Goal: Information Seeking & Learning: Understand process/instructions

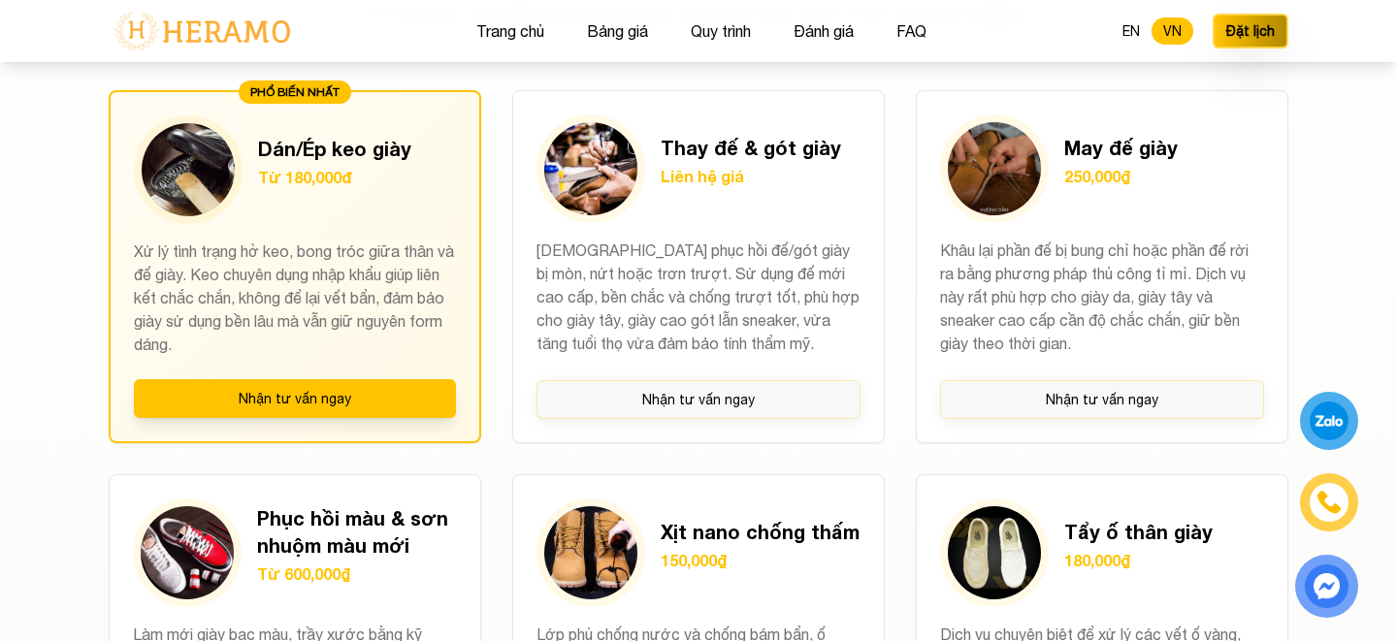
scroll to position [1504, 0]
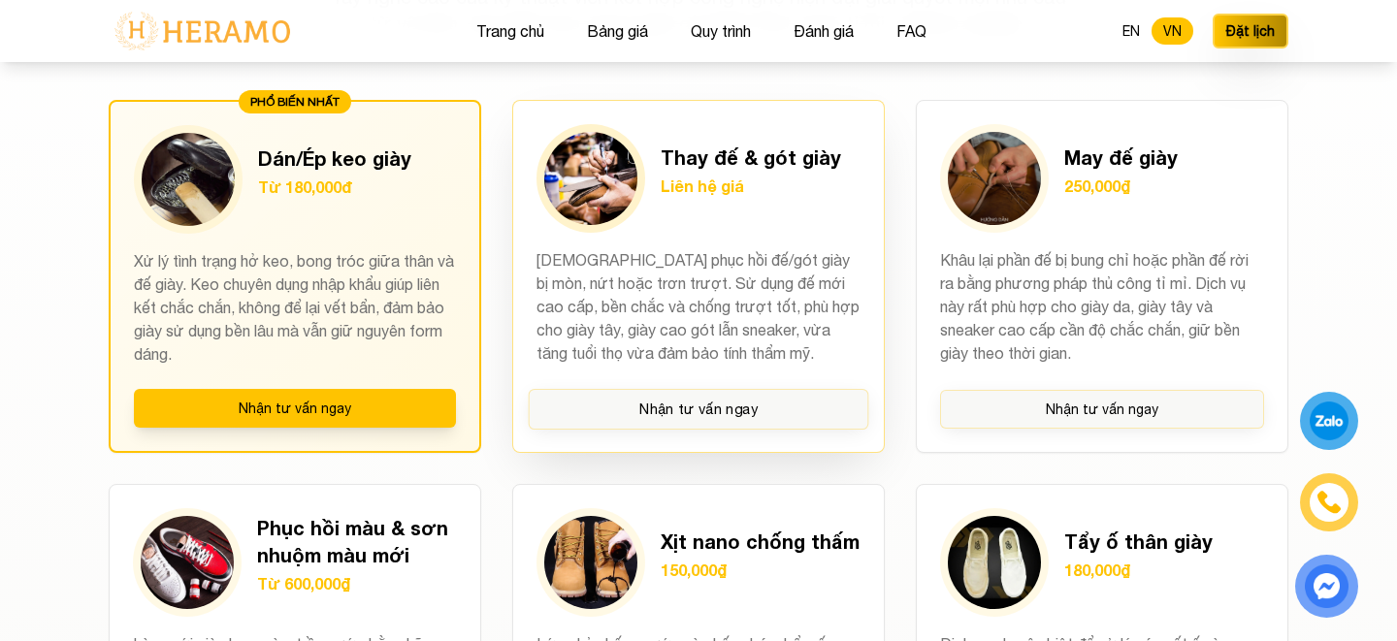
scroll to position [1425, 0]
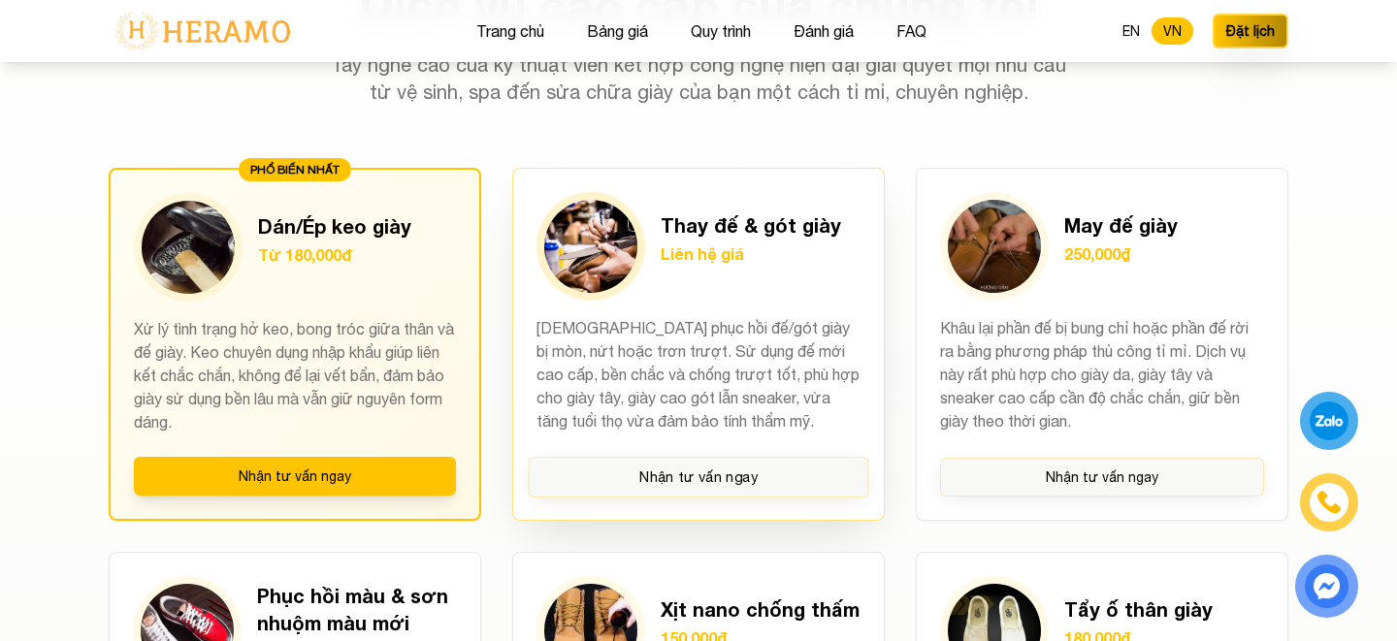
click at [735, 223] on h3 "Thay đế & gót giày" at bounding box center [751, 224] width 180 height 27
click at [567, 237] on img at bounding box center [590, 246] width 93 height 93
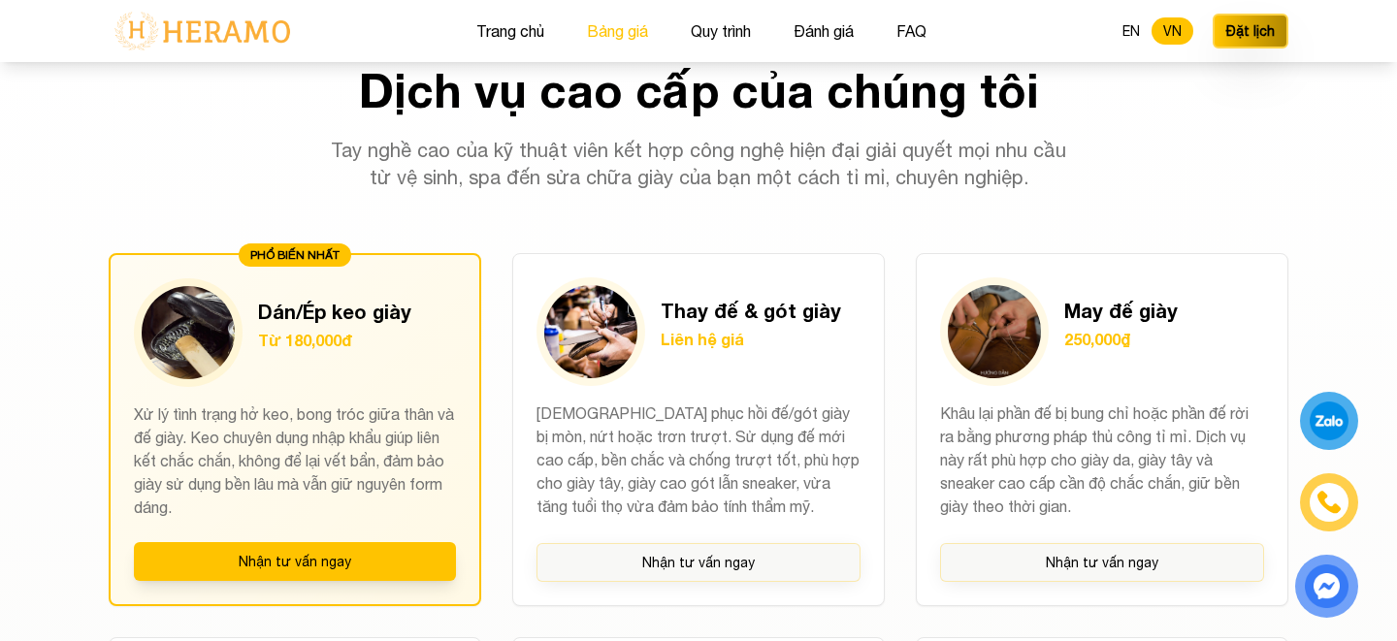
click at [615, 19] on button "Bảng giá" at bounding box center [617, 30] width 73 height 25
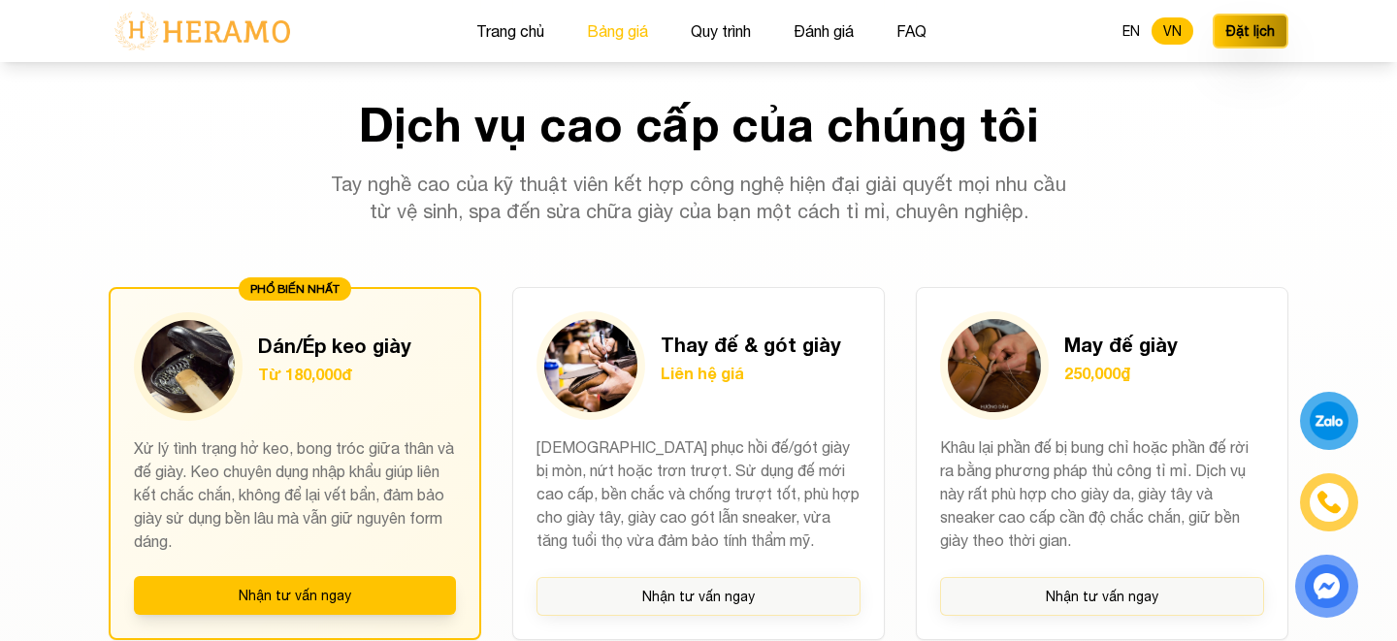
click at [615, 19] on button "Bảng giá" at bounding box center [617, 30] width 73 height 25
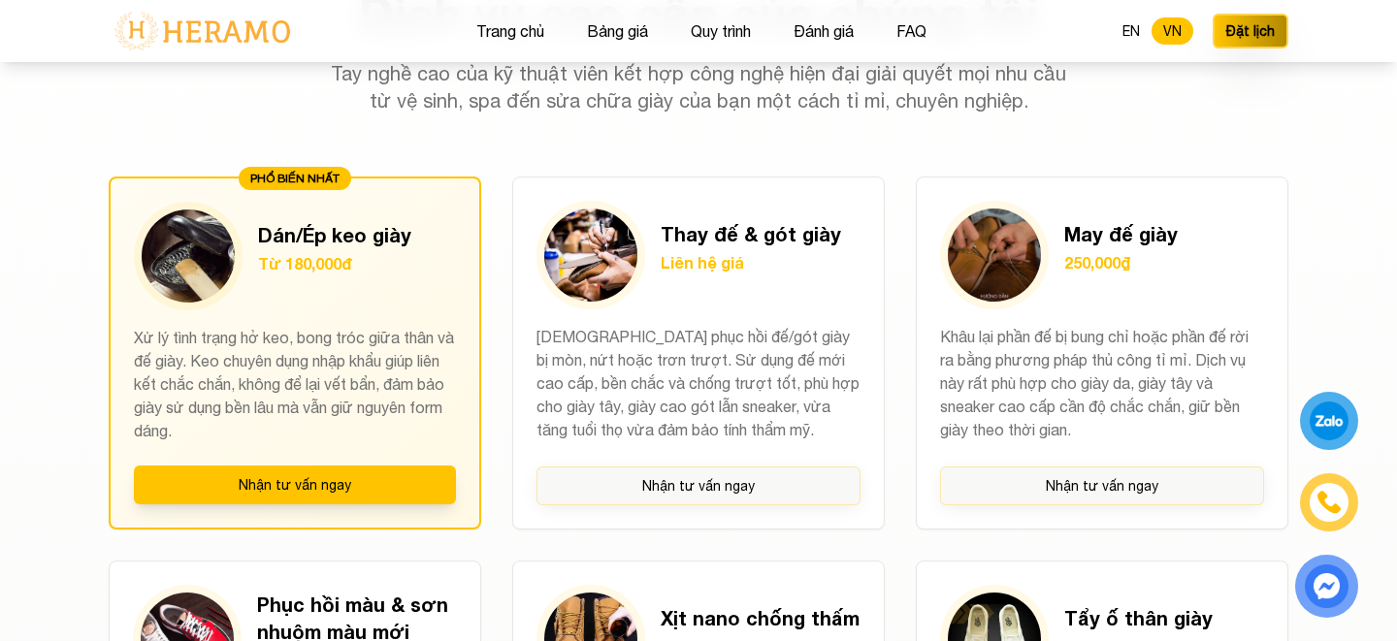
scroll to position [1414, 0]
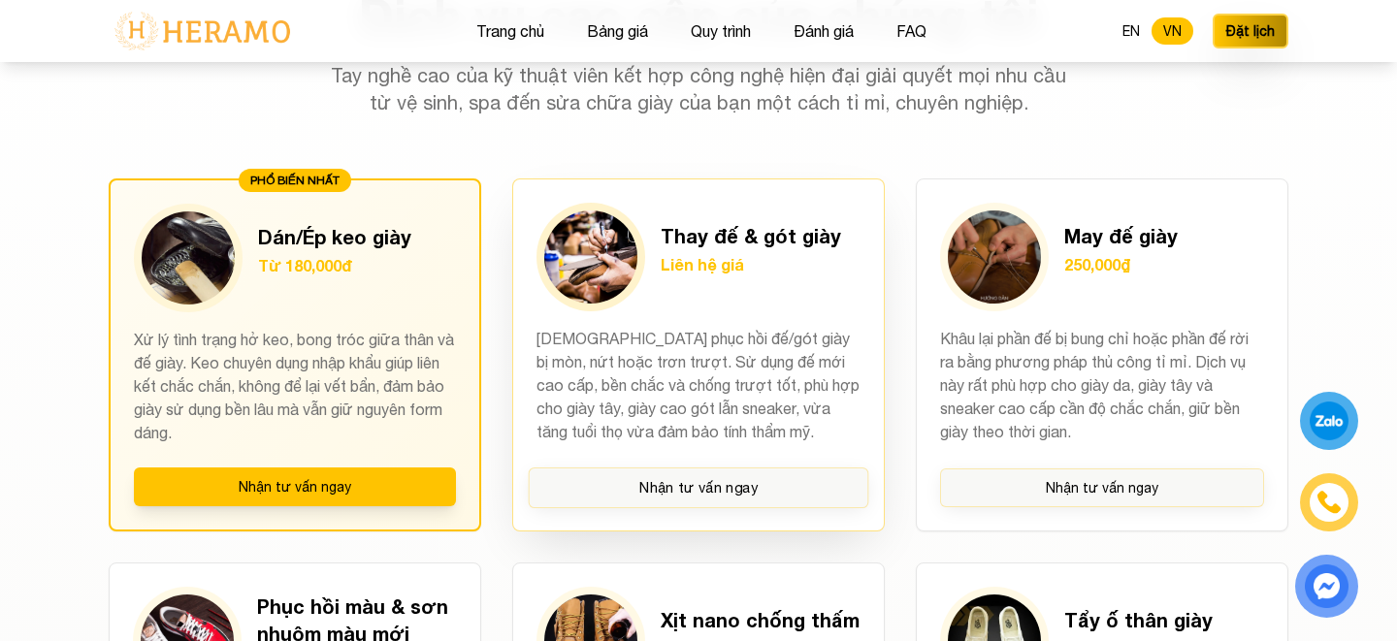
click at [751, 237] on h3 "Thay đế & gót giày" at bounding box center [751, 235] width 180 height 27
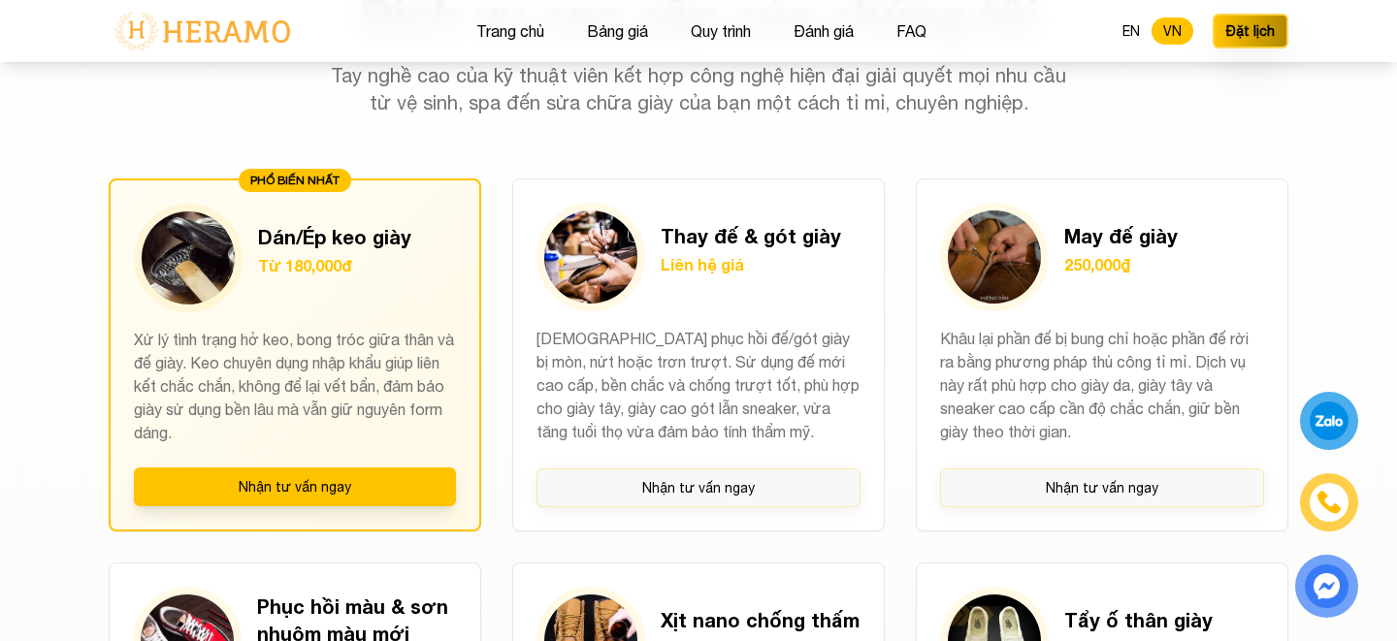
click at [1326, 558] on div at bounding box center [1326, 586] width 57 height 57
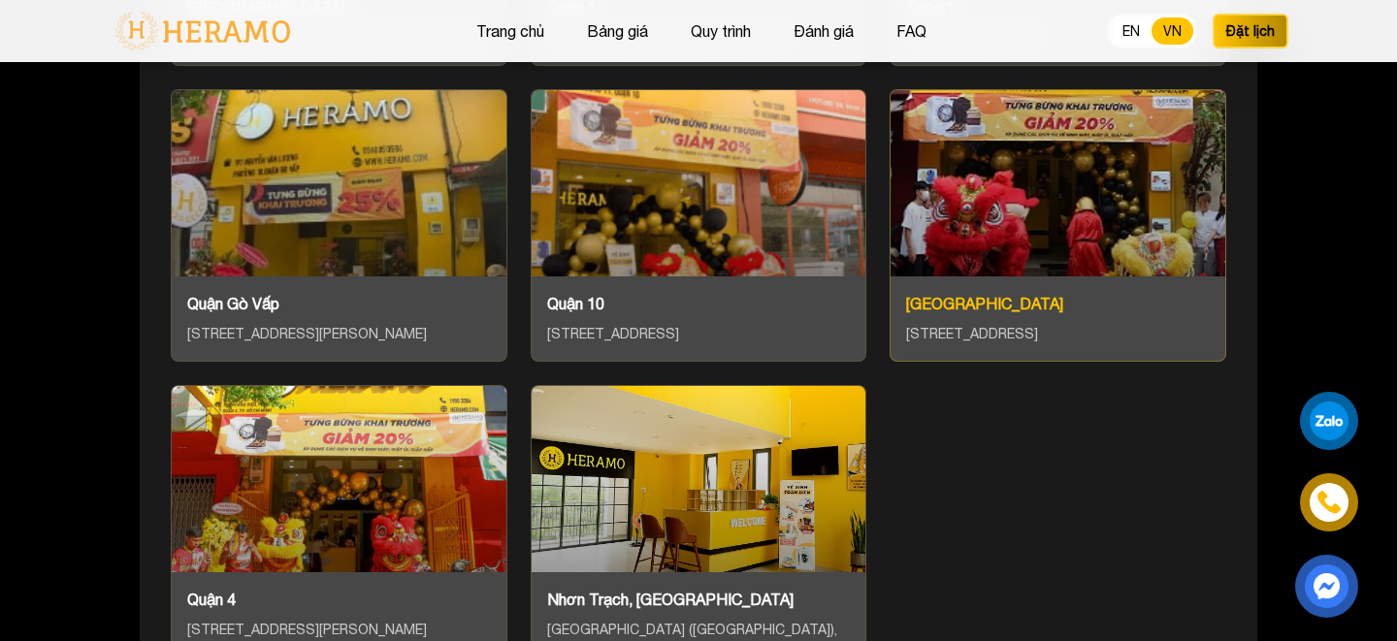
scroll to position [8294, 0]
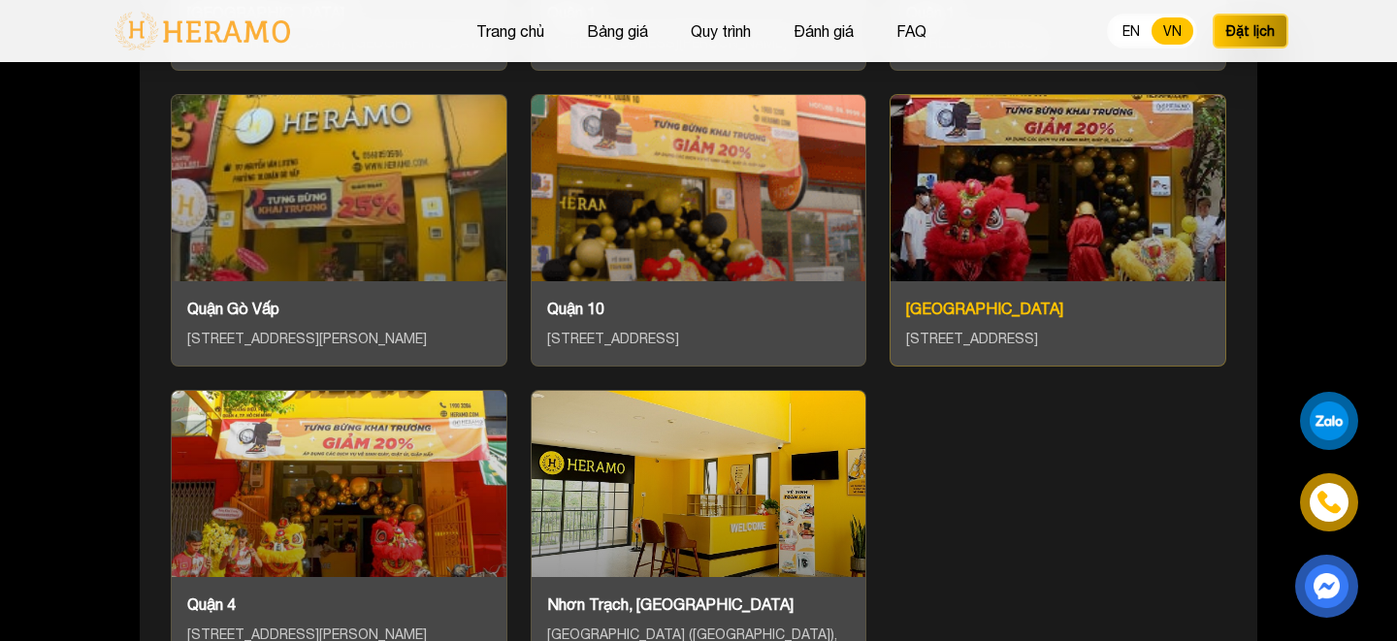
click at [960, 297] on div "Quận Thủ Đức" at bounding box center [1058, 308] width 304 height 23
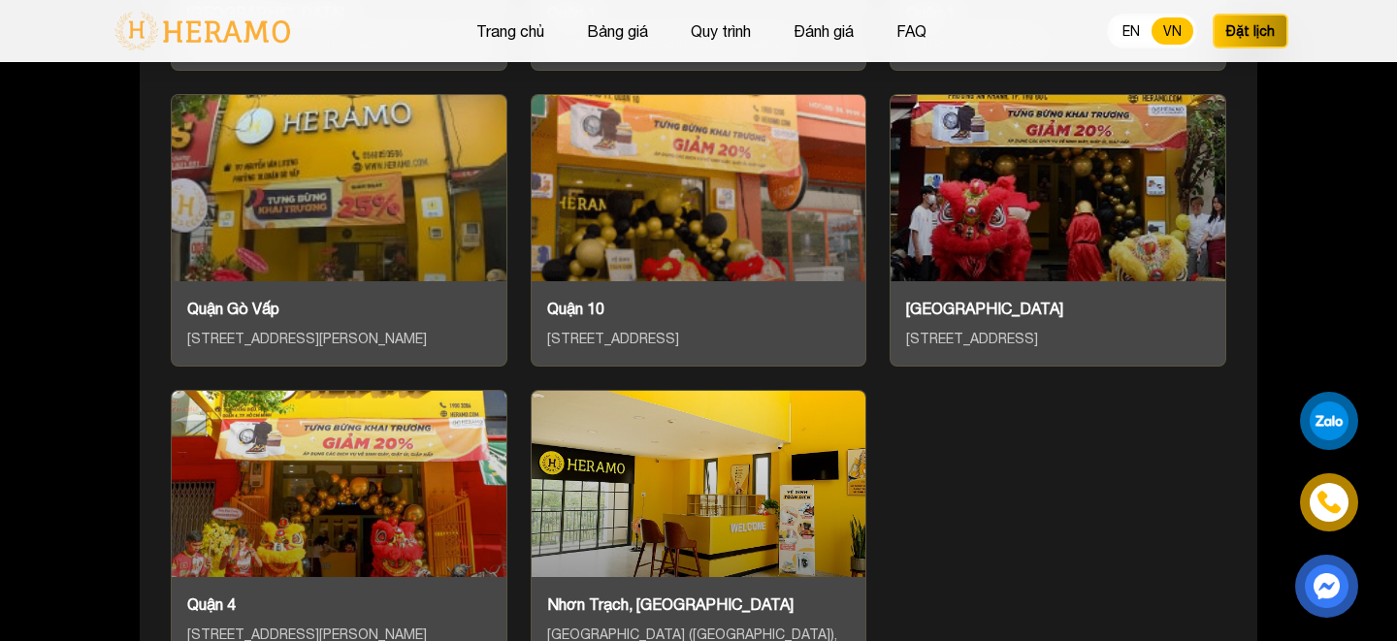
scroll to position [8269, 0]
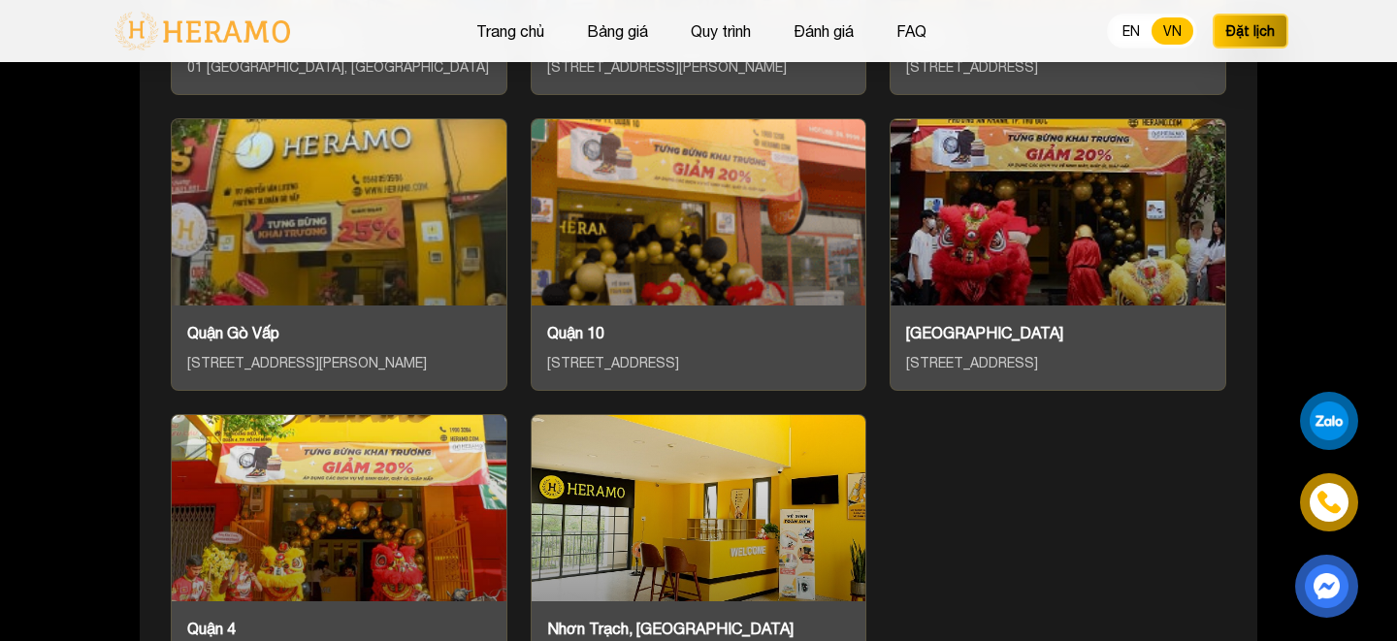
click at [1327, 585] on img at bounding box center [1327, 586] width 40 height 40
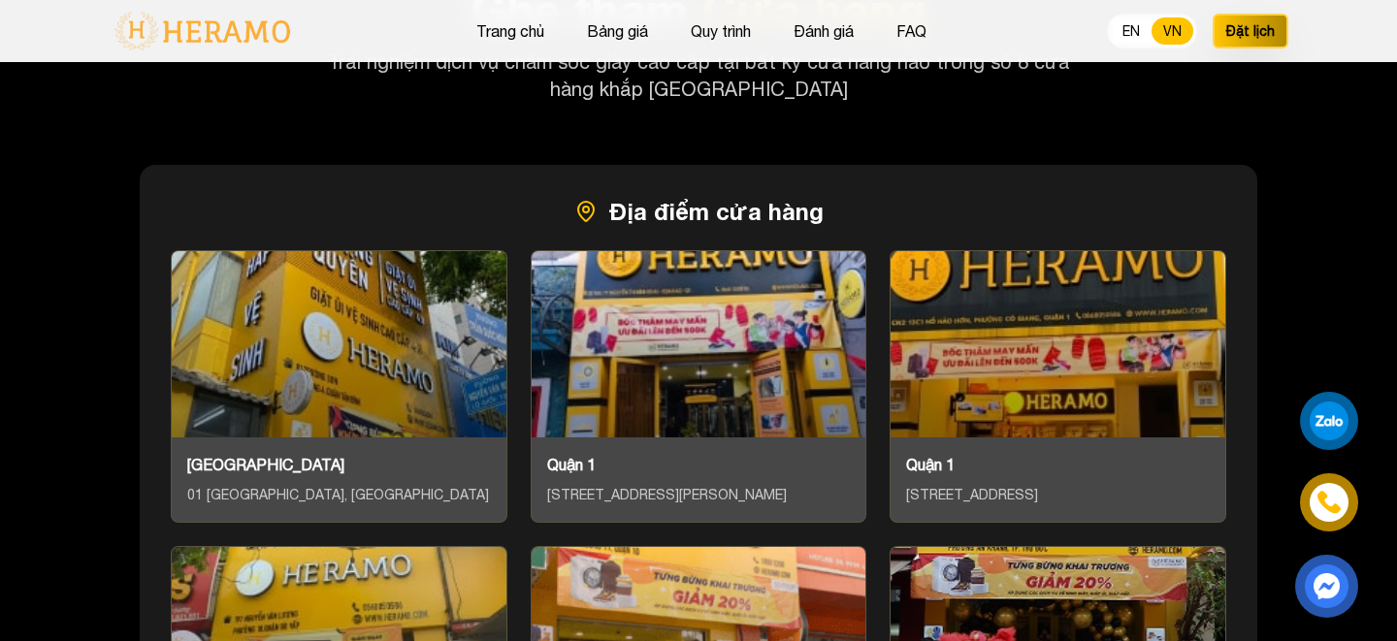
scroll to position [7752, 0]
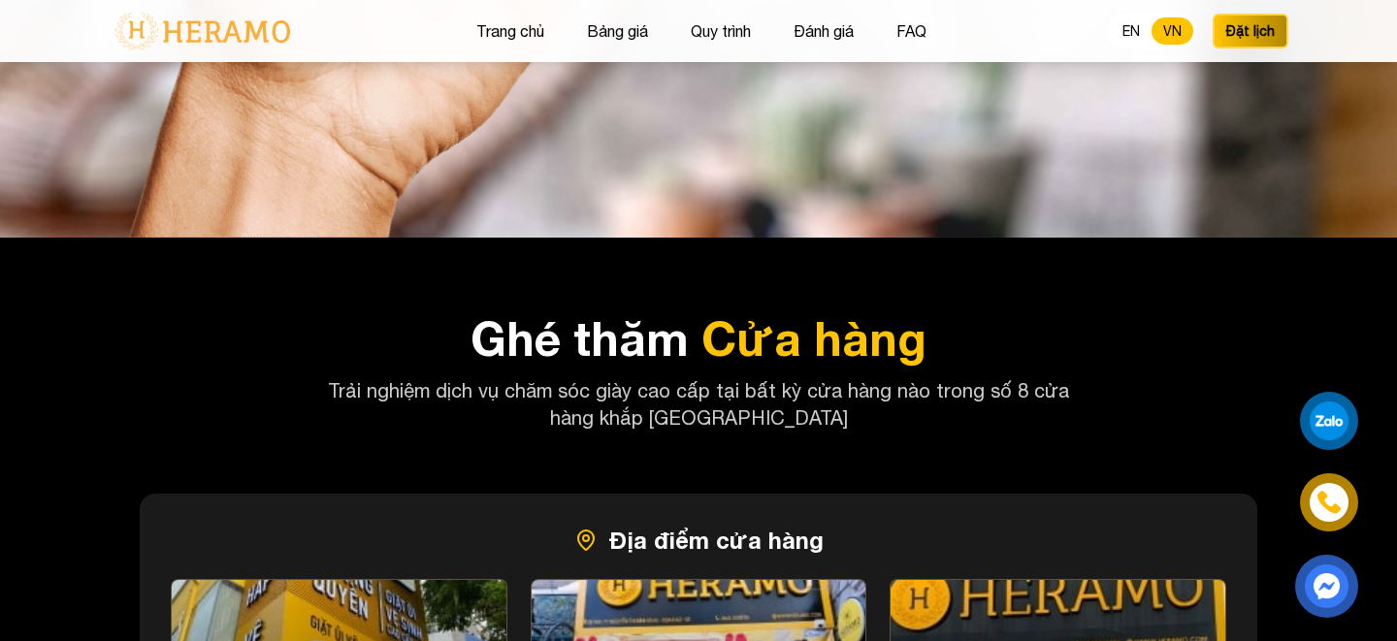
scroll to position [7411, 0]
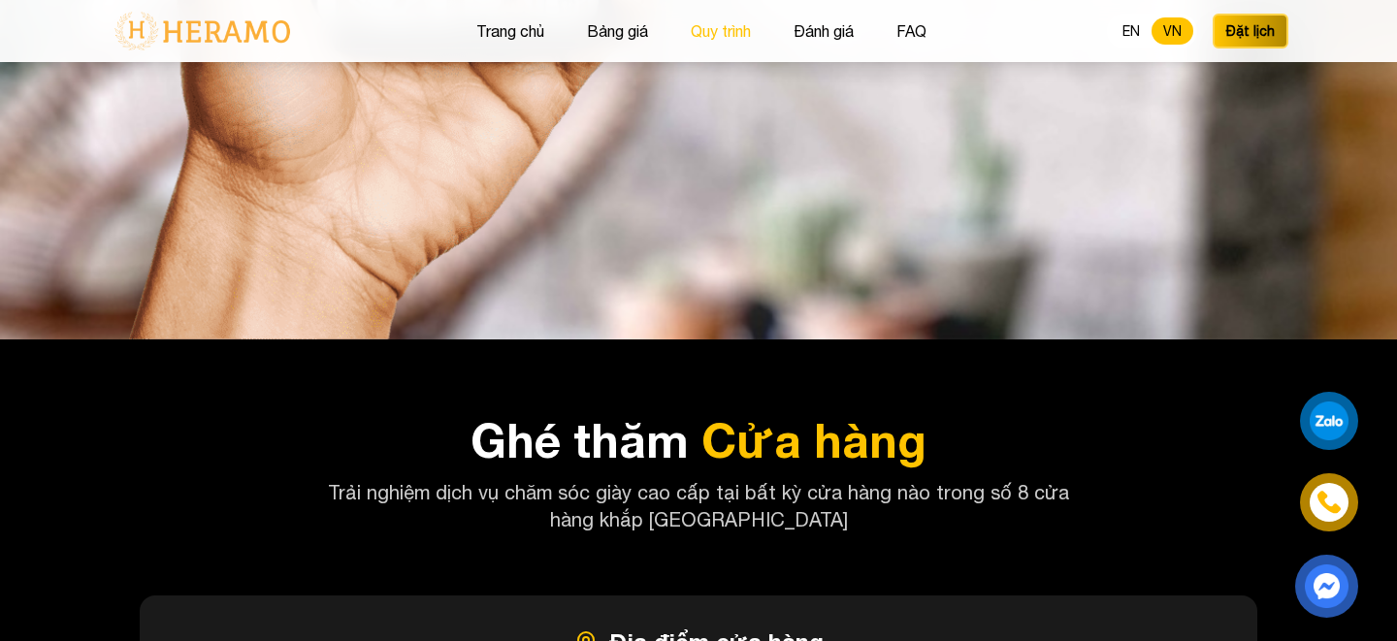
click at [728, 32] on button "Quy trình" at bounding box center [721, 30] width 72 height 25
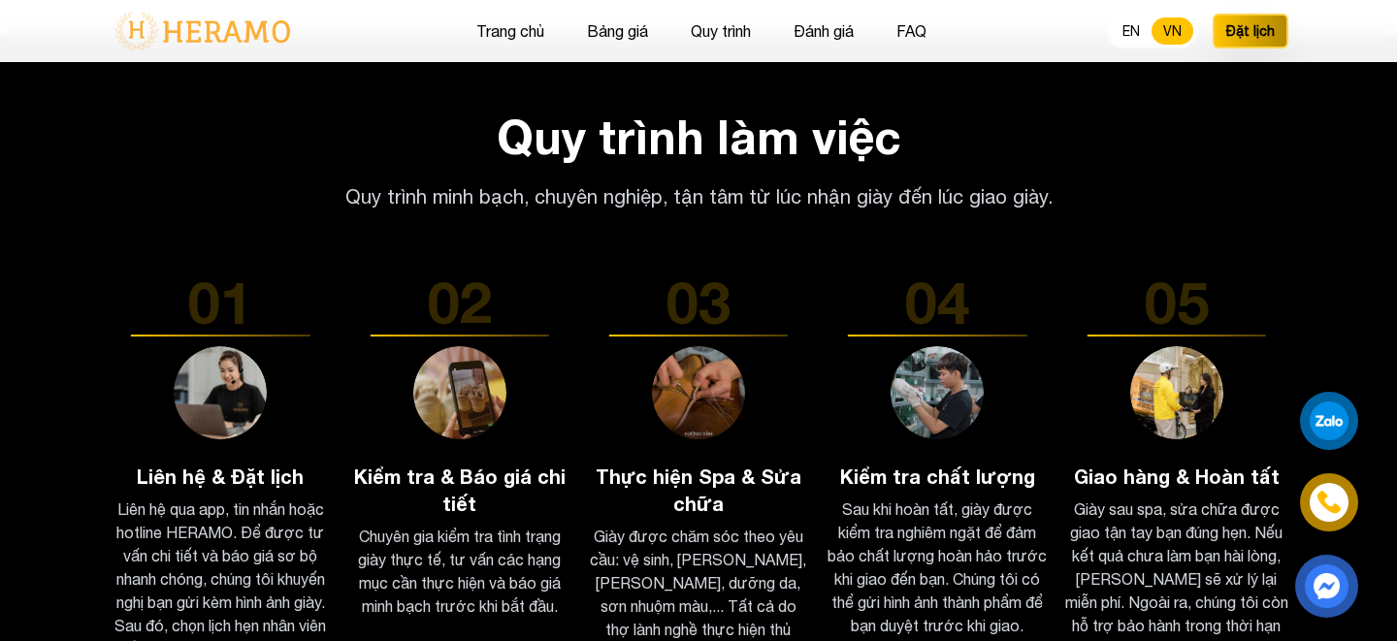
scroll to position [2916, 0]
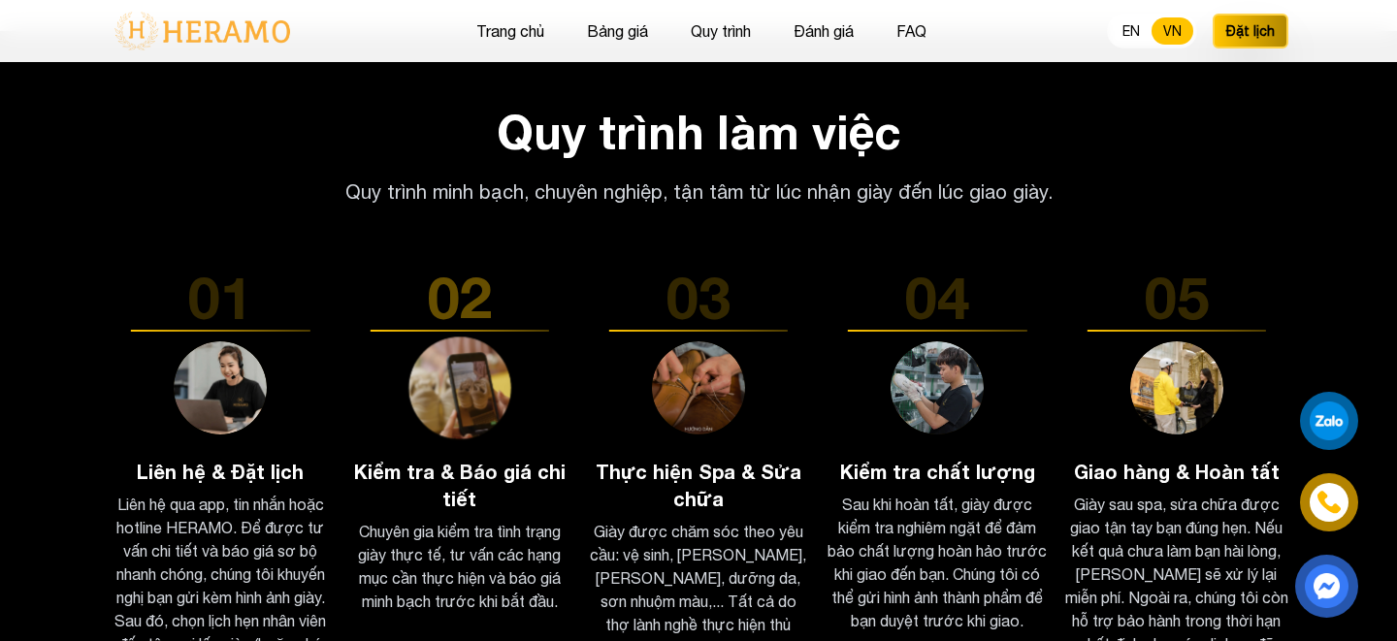
click at [447, 346] on img at bounding box center [459, 388] width 103 height 103
click at [407, 471] on h3 "Kiểm tra & Báo giá chi tiết" at bounding box center [458, 485] width 223 height 54
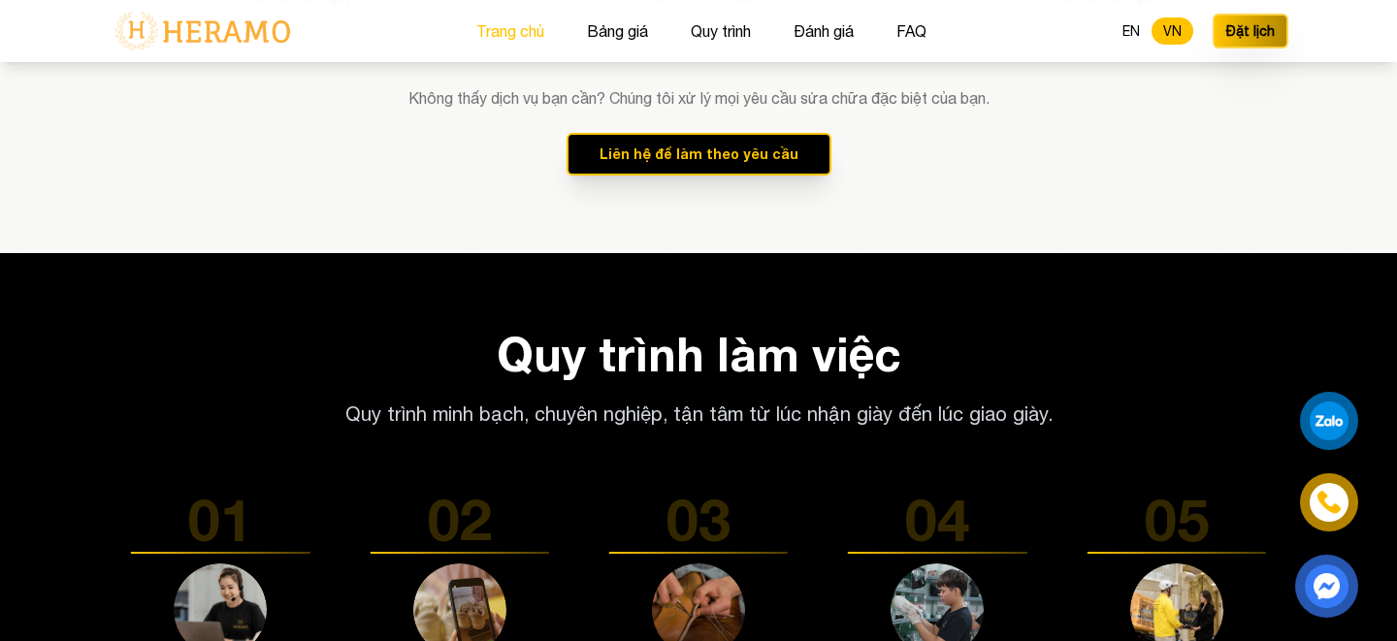
click at [491, 26] on button "Trang chủ" at bounding box center [510, 30] width 80 height 25
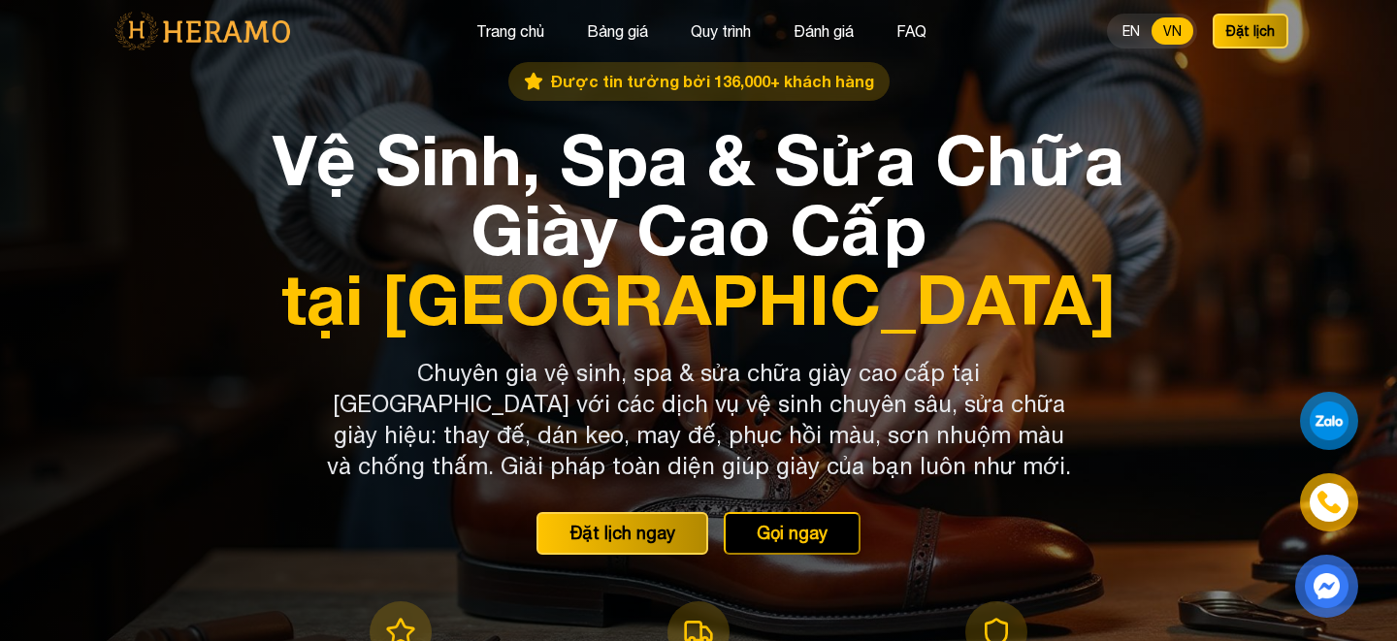
click at [203, 32] on img at bounding box center [202, 31] width 187 height 41
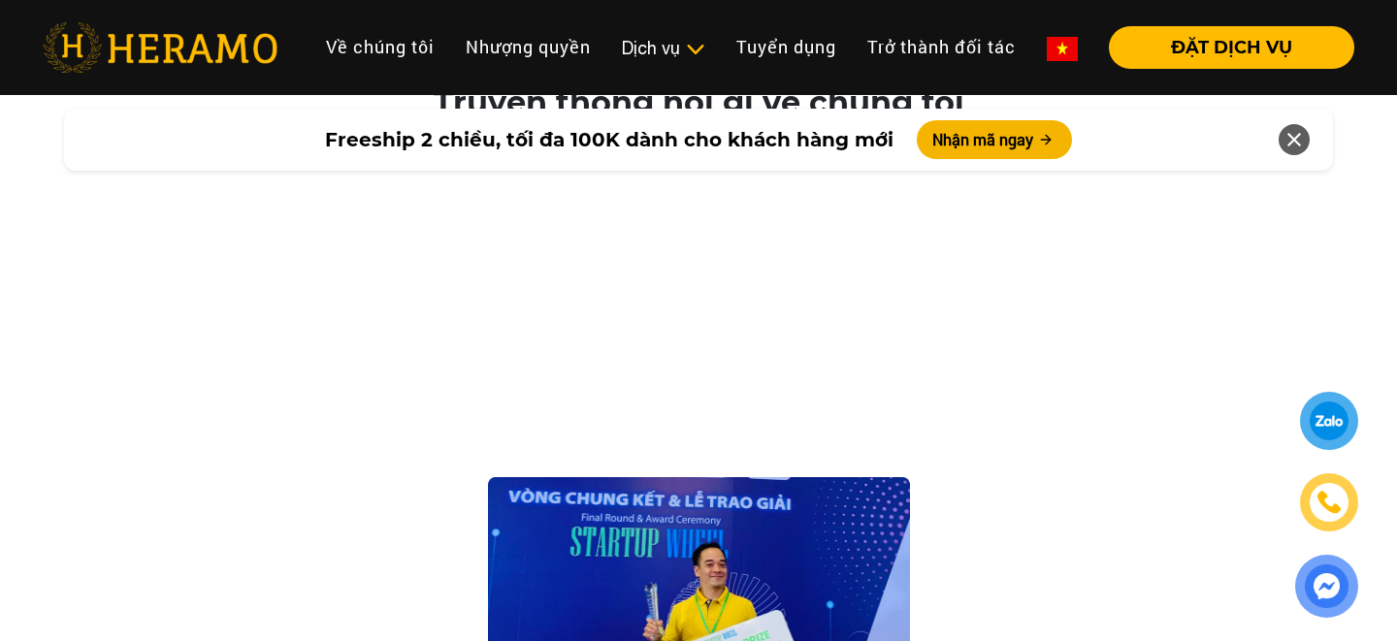
scroll to position [3560, 0]
